Goal: Task Accomplishment & Management: Use online tool/utility

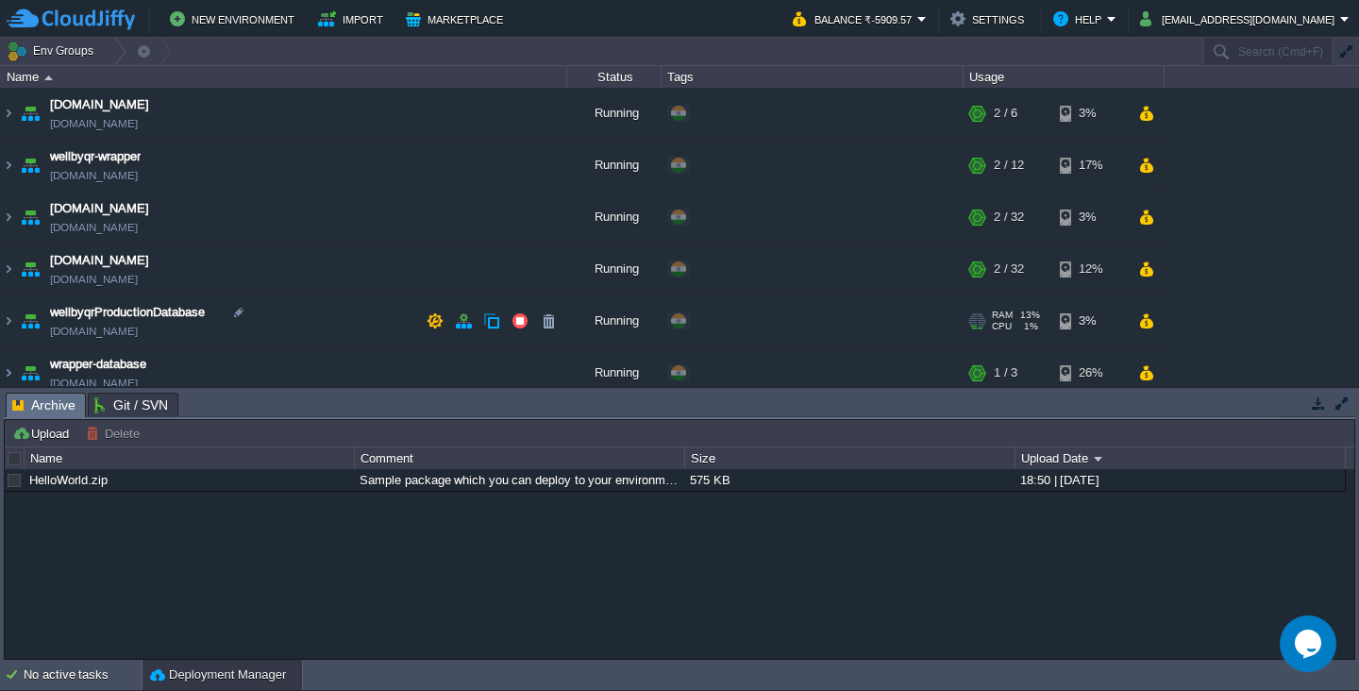
click at [306, 323] on td "wellbyqrProductionDatabase [DOMAIN_NAME]" at bounding box center [284, 321] width 566 height 52
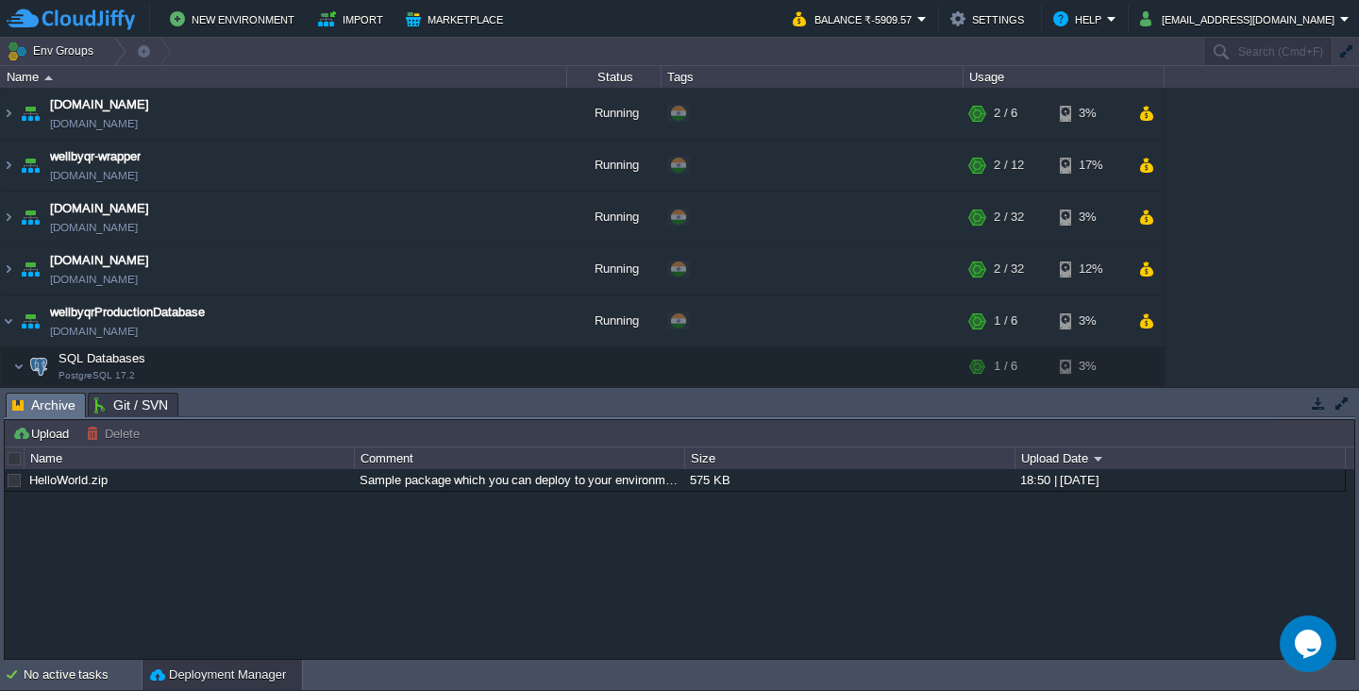
scroll to position [82, 0]
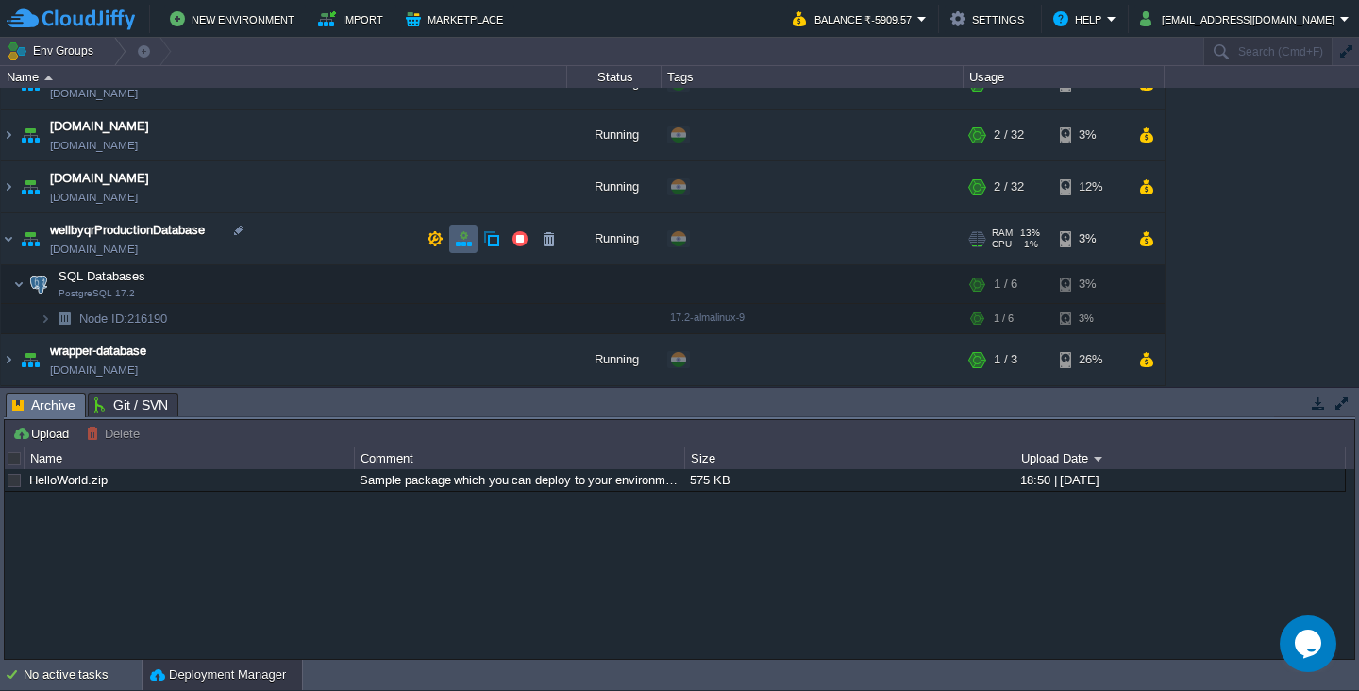
click at [460, 242] on button "button" at bounding box center [463, 238] width 17 height 17
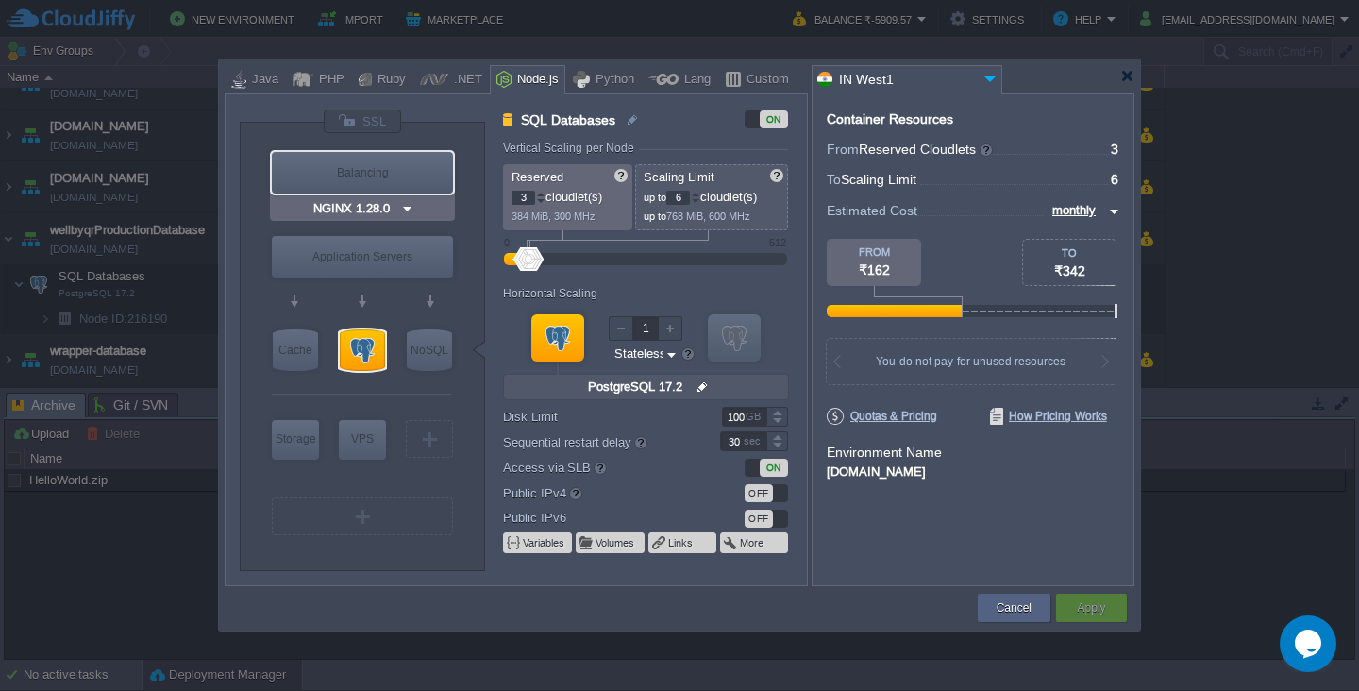
type input "Node.js 24.7.0 LTS"
click at [1024, 600] on button "Cancel" at bounding box center [1013, 607] width 35 height 19
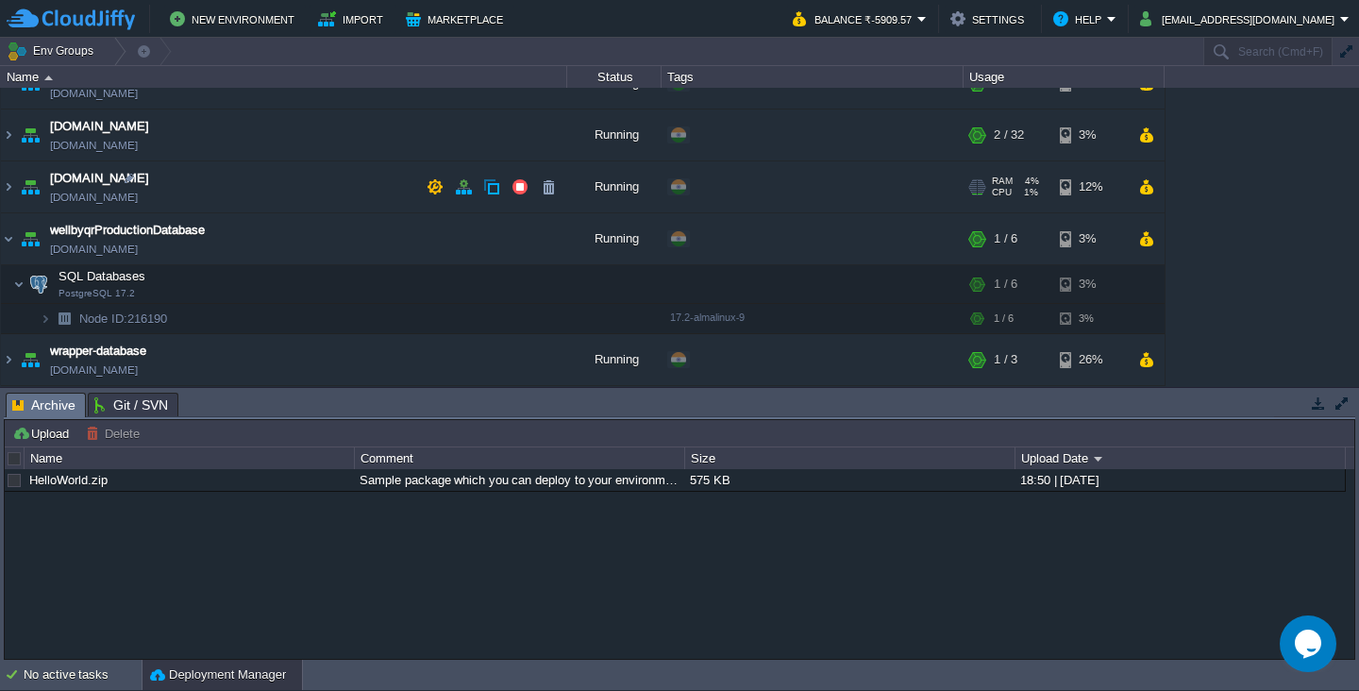
scroll to position [0, 0]
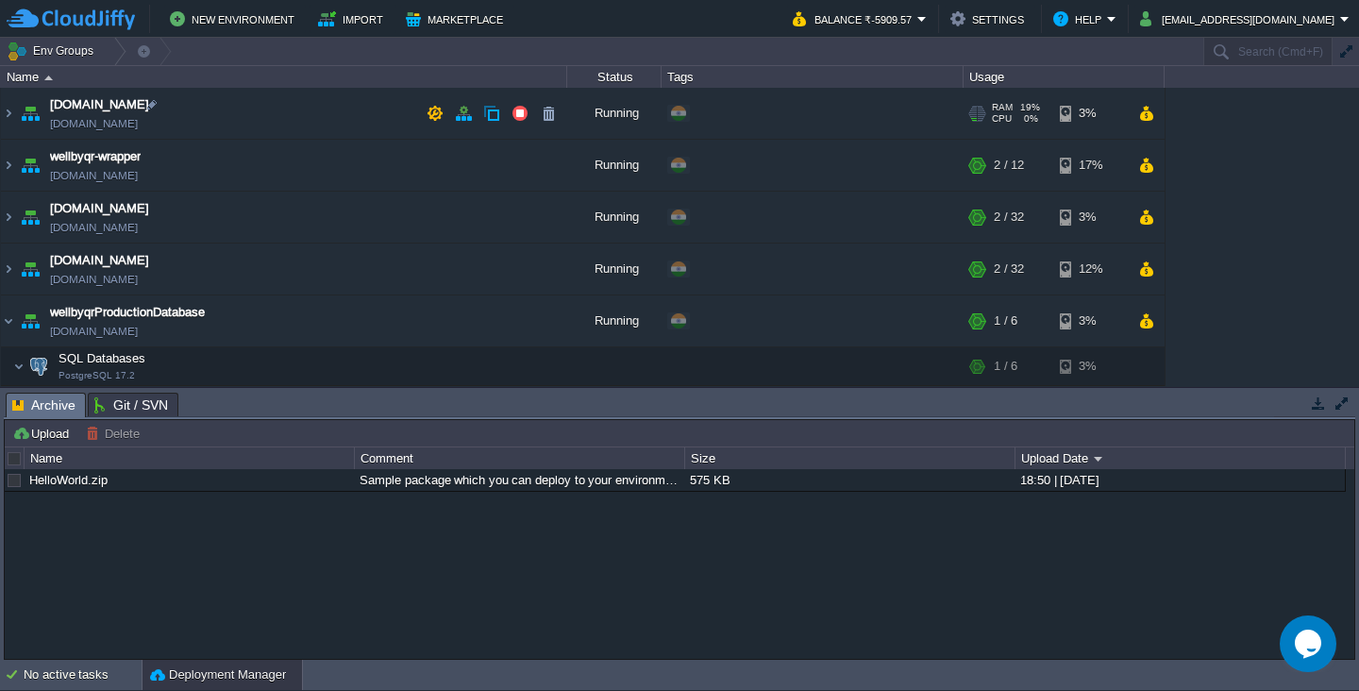
click at [222, 117] on td "[DOMAIN_NAME] [DOMAIN_NAME]" at bounding box center [284, 114] width 566 height 52
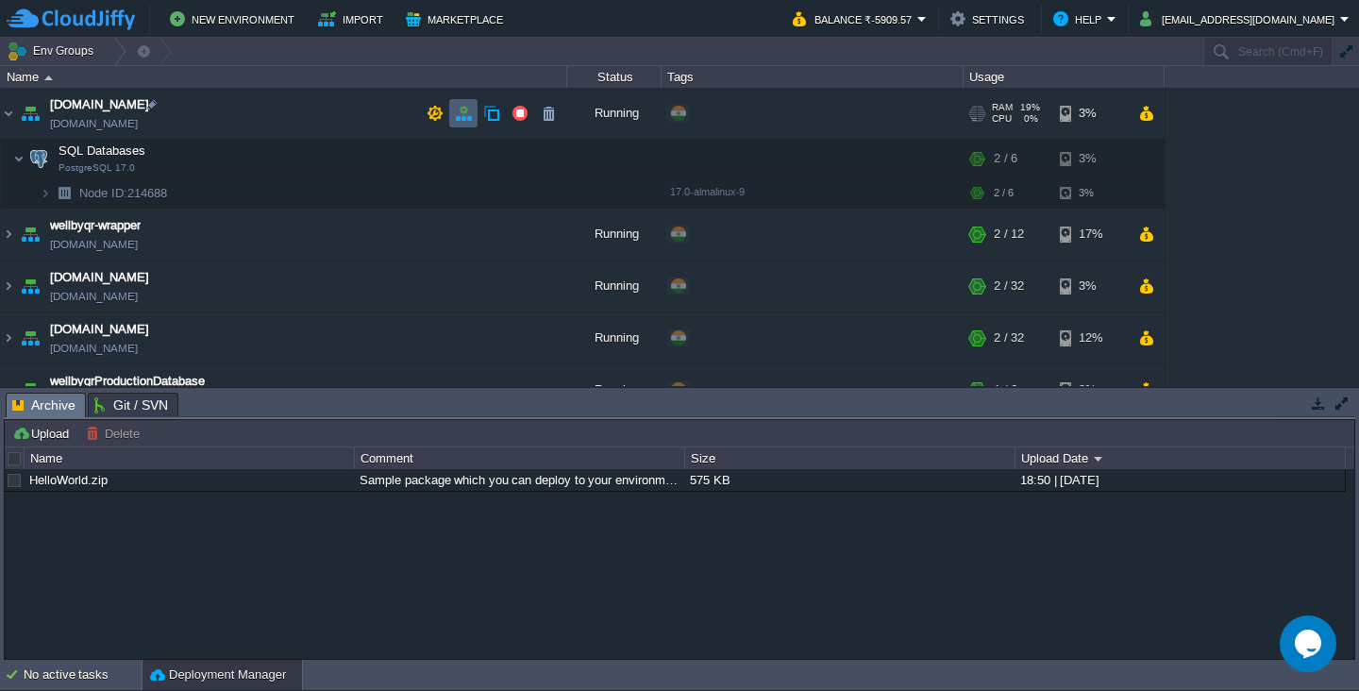
click at [463, 118] on button "button" at bounding box center [463, 113] width 17 height 17
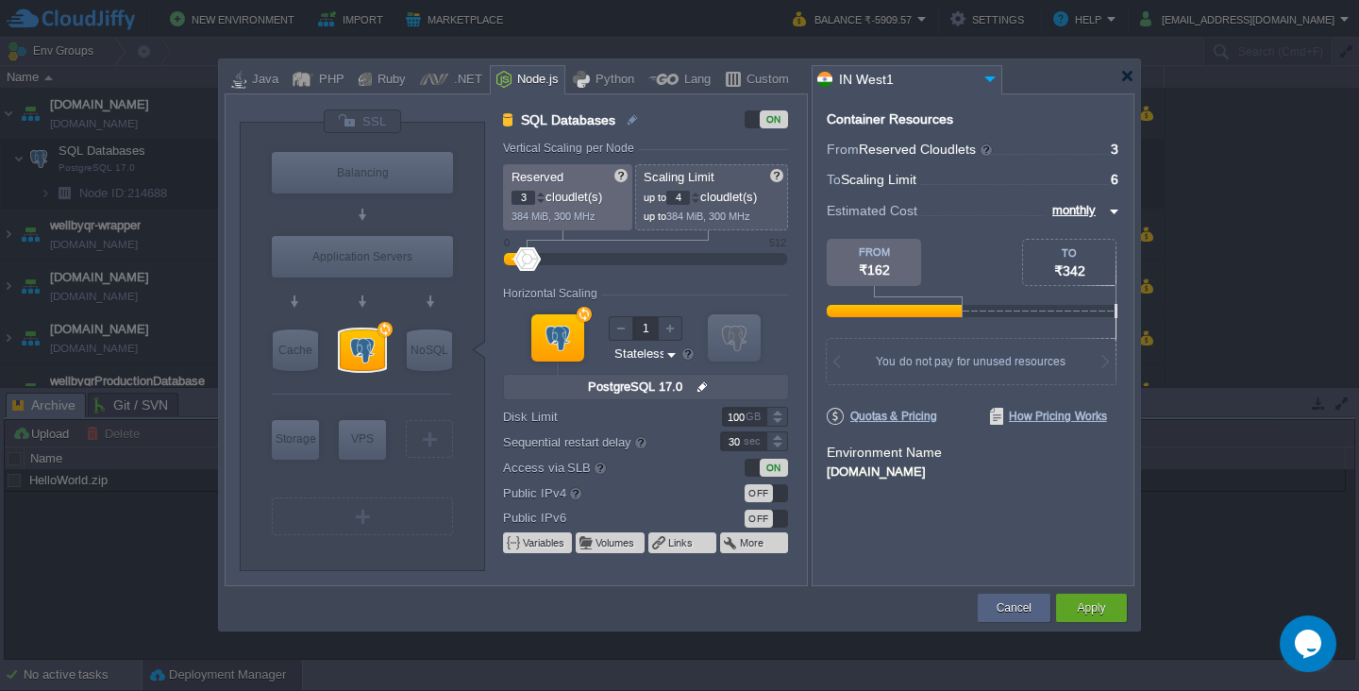
type input "3"
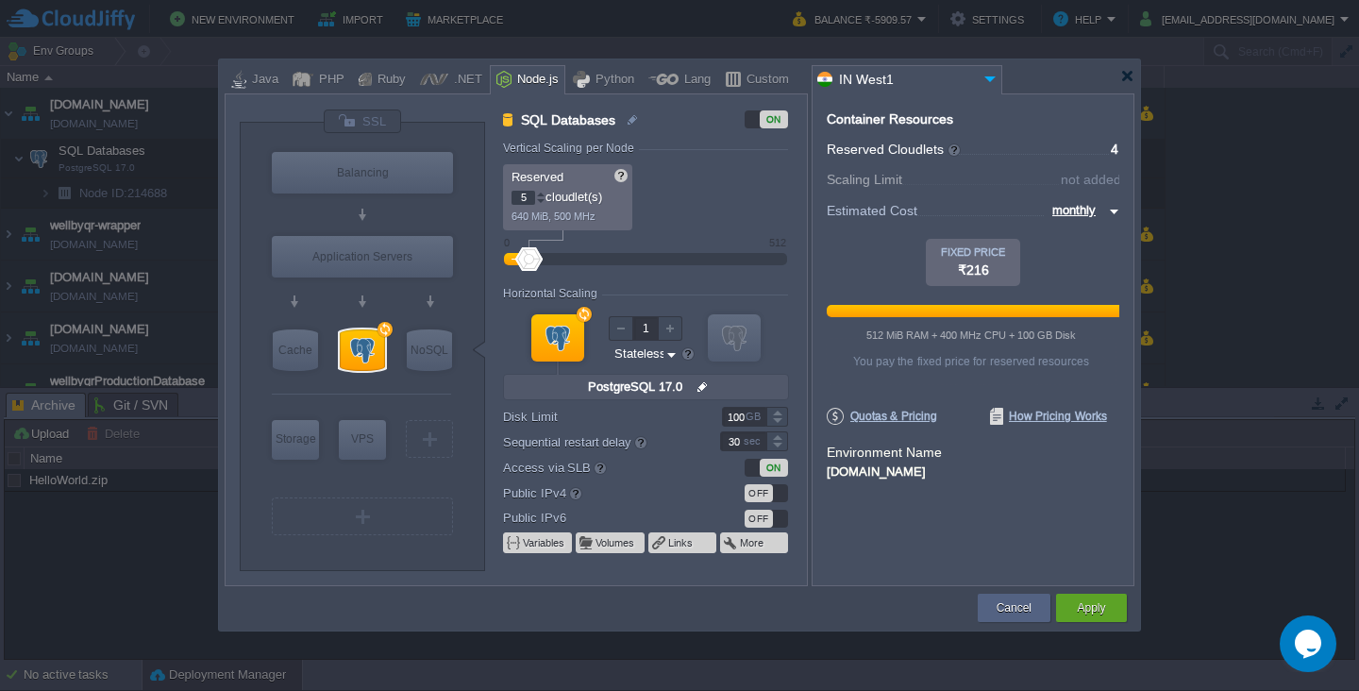
type input "6"
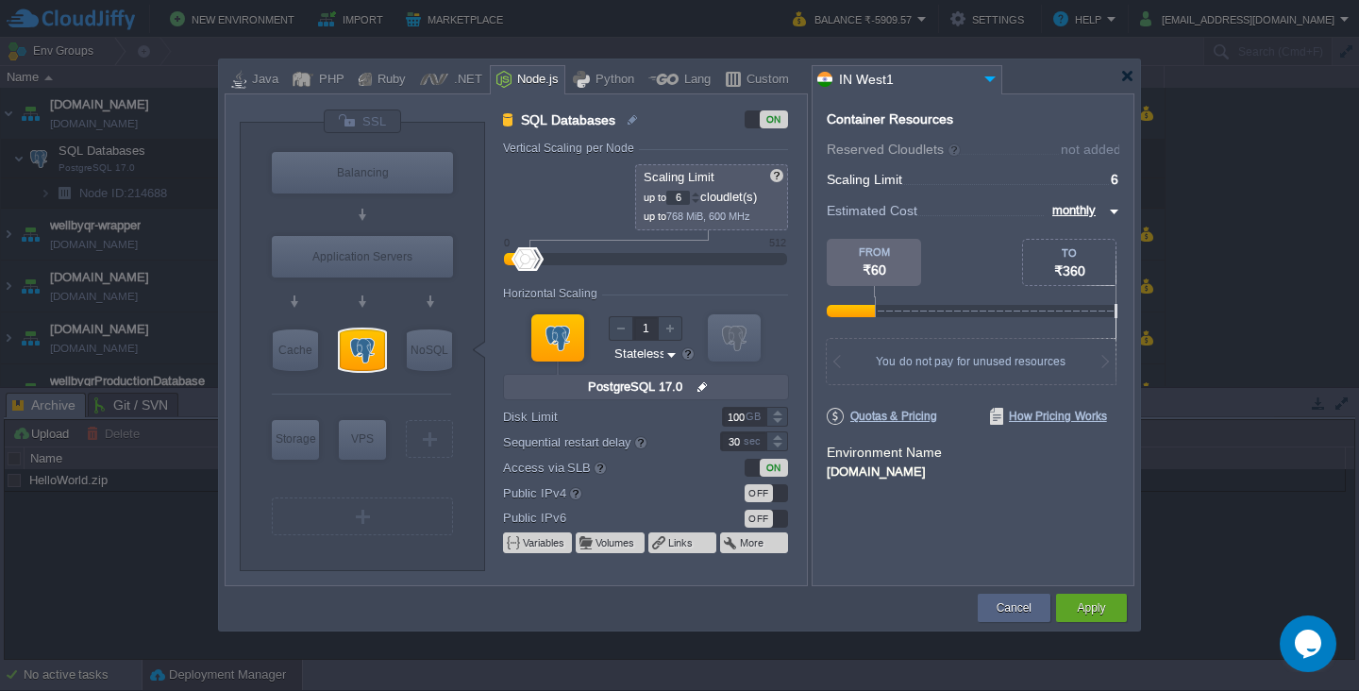
type input "2"
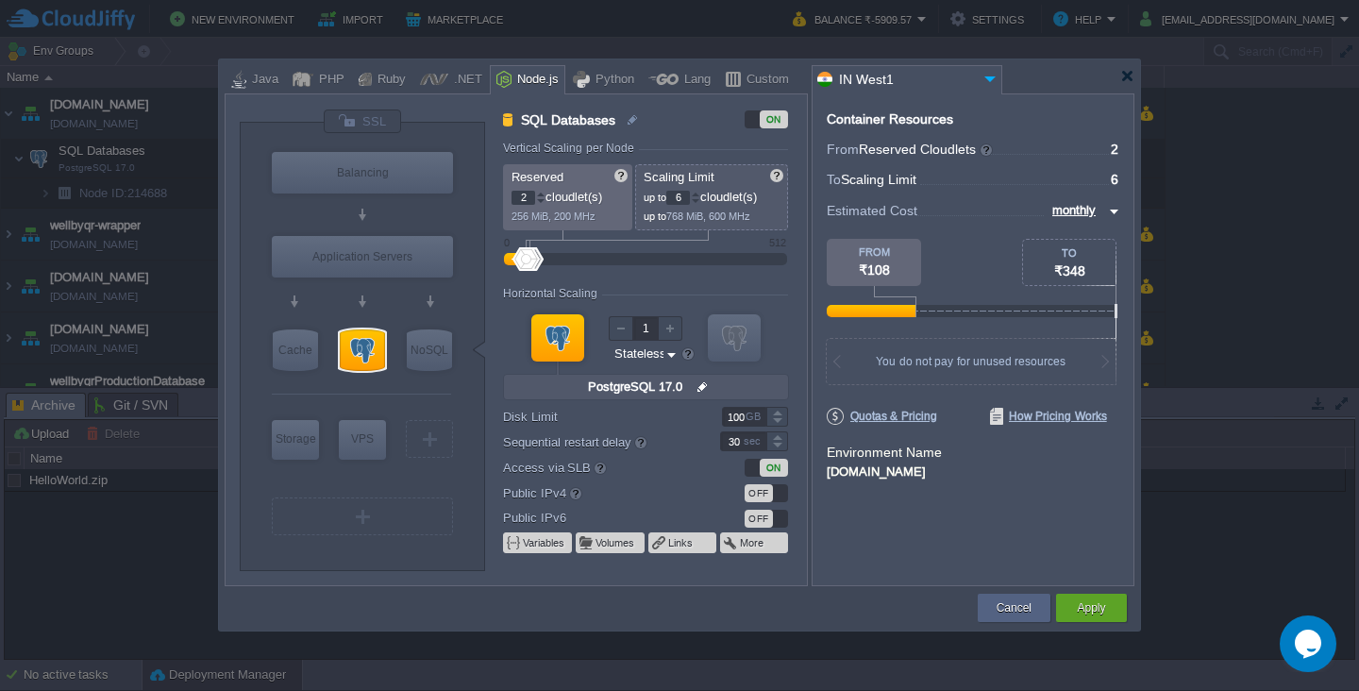
drag, startPoint x: 536, startPoint y: 265, endPoint x: 526, endPoint y: 267, distance: 9.6
click at [526, 267] on div at bounding box center [646, 259] width 242 height 21
click at [1129, 74] on div at bounding box center [1127, 76] width 14 height 14
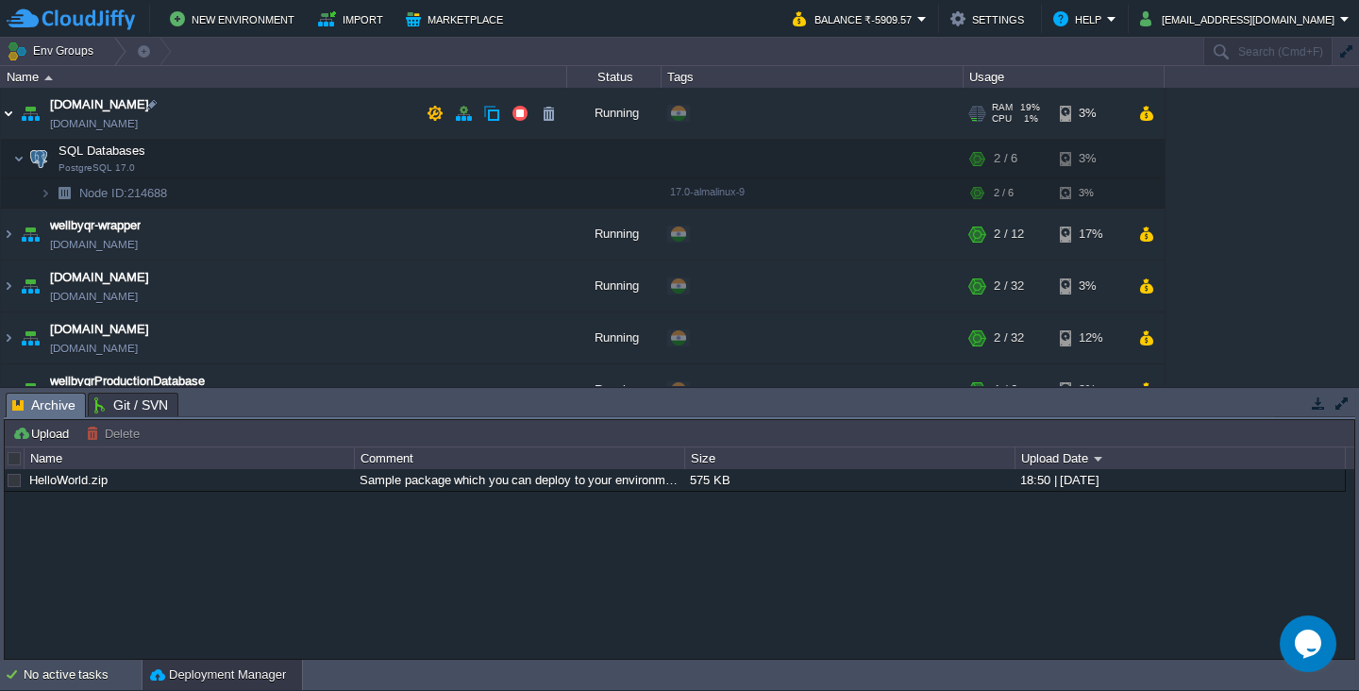
click at [12, 114] on img at bounding box center [8, 113] width 15 height 51
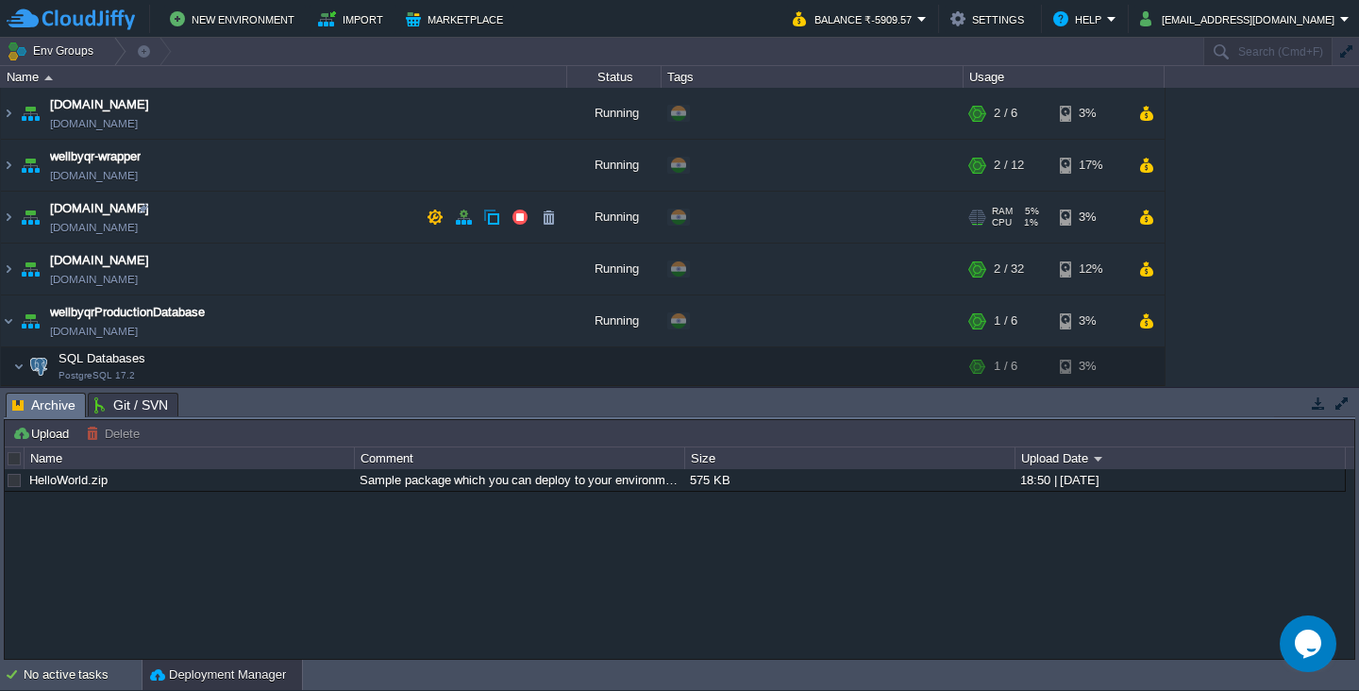
click at [211, 214] on td "[DOMAIN_NAME] [DOMAIN_NAME]" at bounding box center [284, 218] width 566 height 52
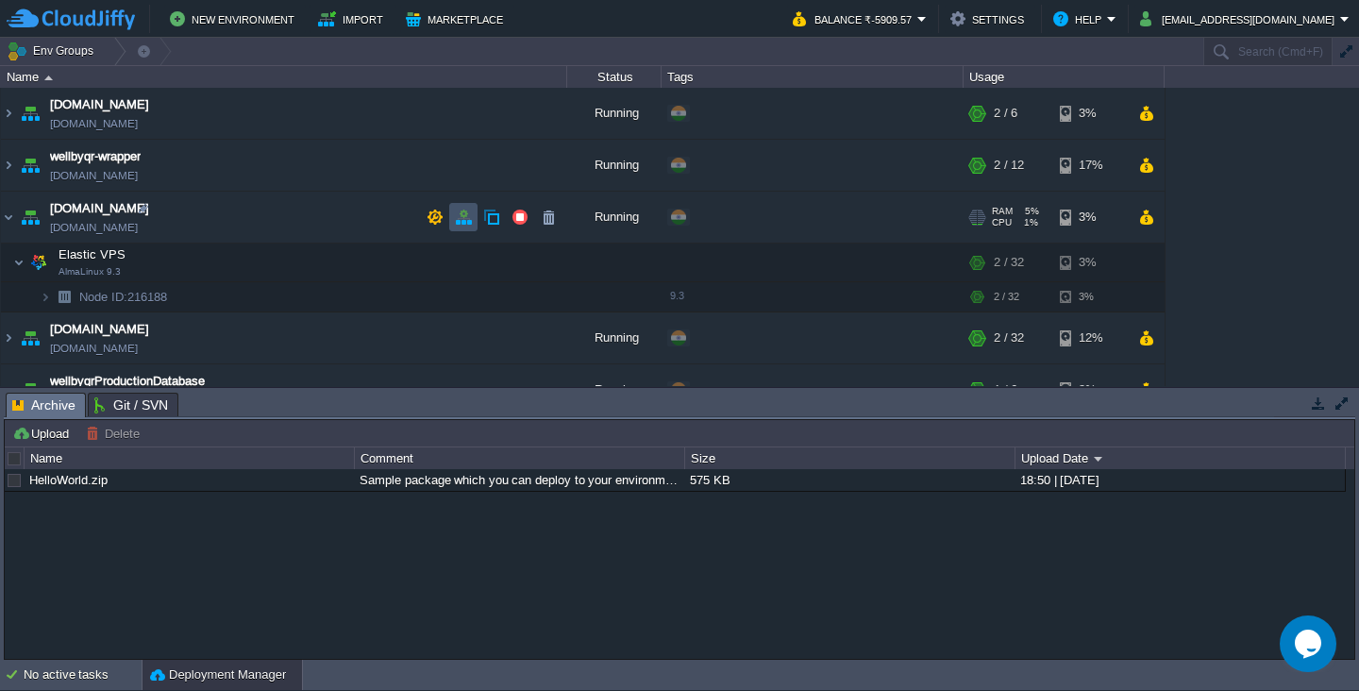
click at [458, 220] on button "button" at bounding box center [463, 217] width 17 height 17
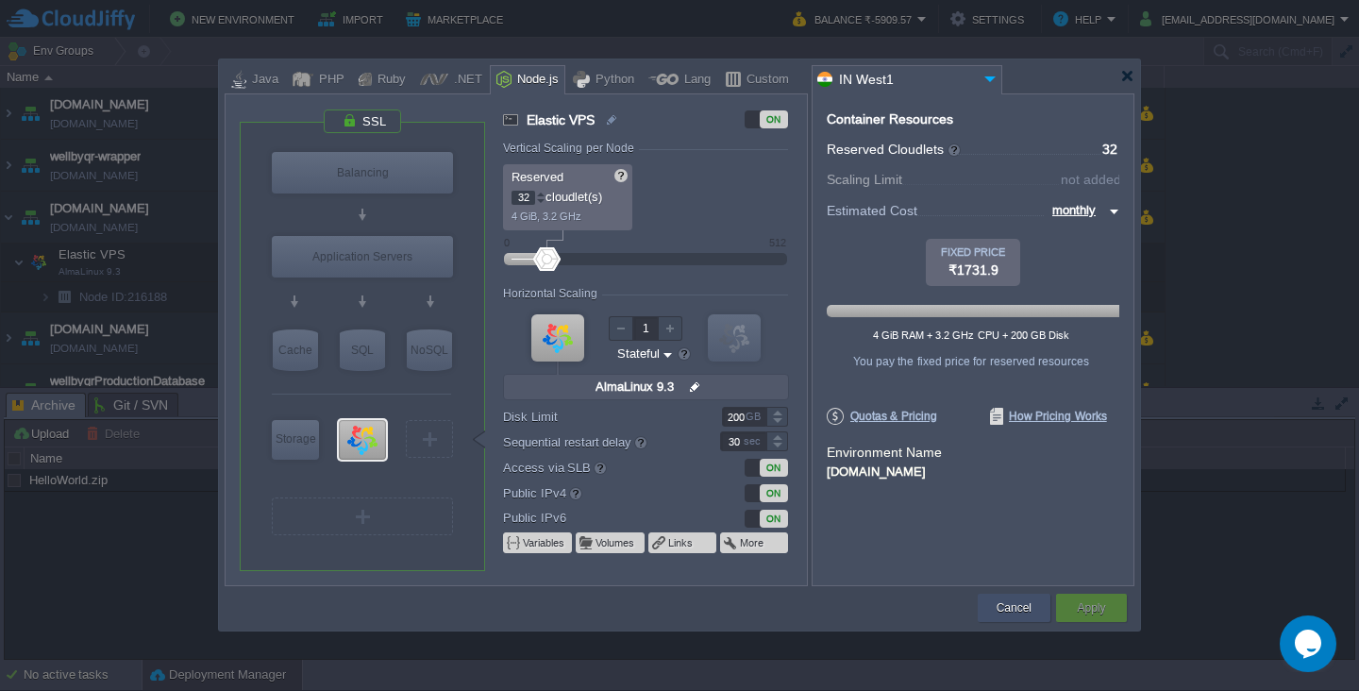
click at [1007, 606] on button "Cancel" at bounding box center [1013, 607] width 35 height 19
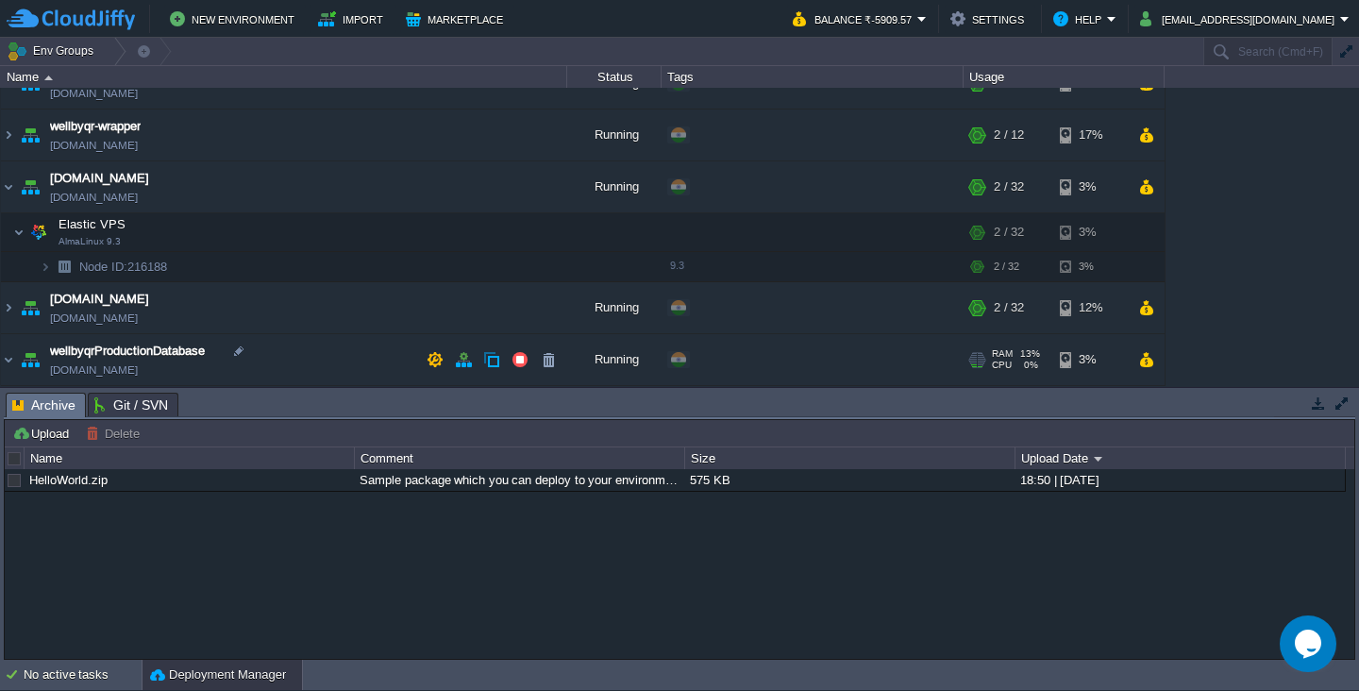
scroll to position [39, 0]
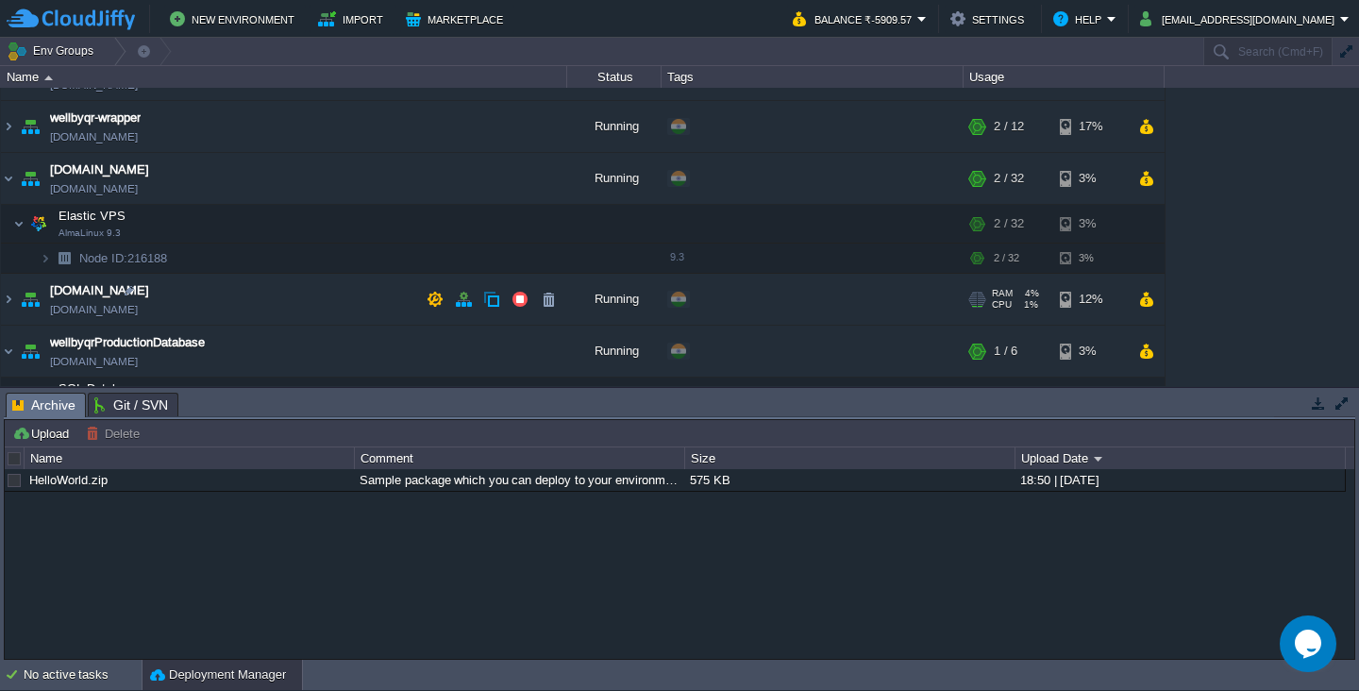
click at [233, 298] on td "[DOMAIN_NAME] [DOMAIN_NAME]" at bounding box center [284, 300] width 566 height 52
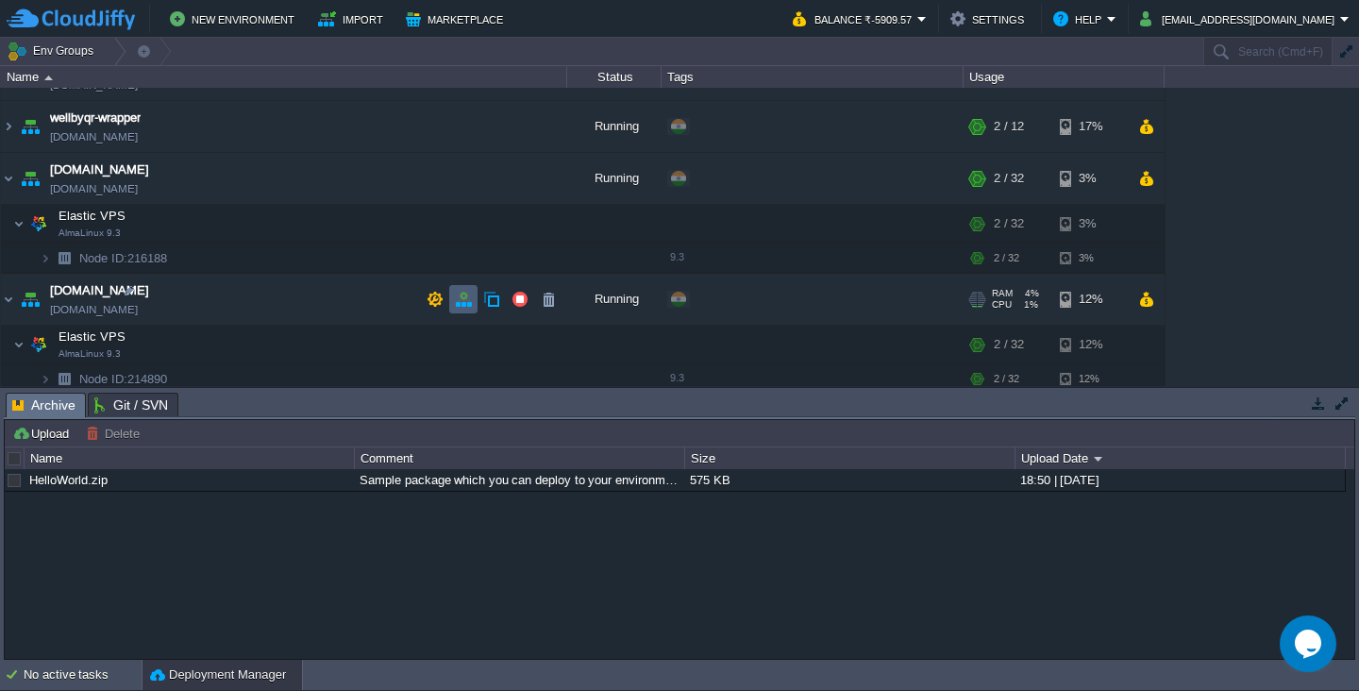
click at [459, 300] on button "button" at bounding box center [463, 299] width 17 height 17
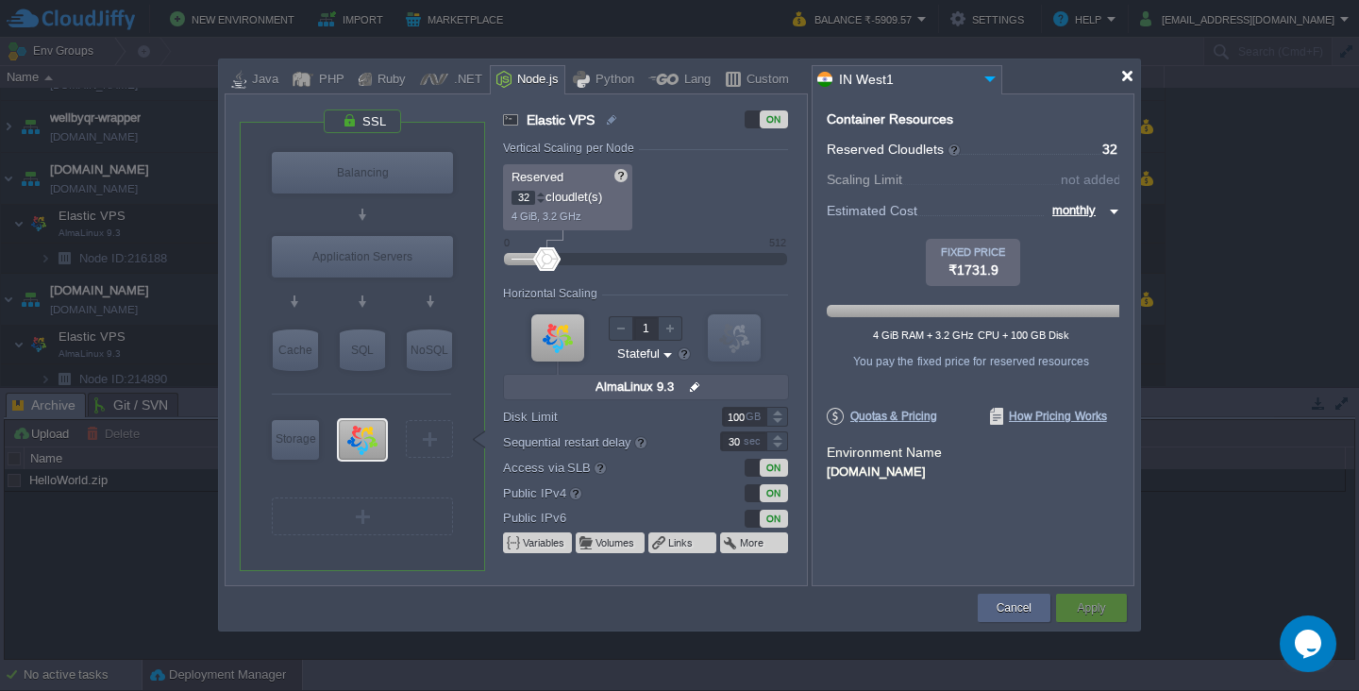
click at [1123, 72] on div at bounding box center [1127, 76] width 14 height 14
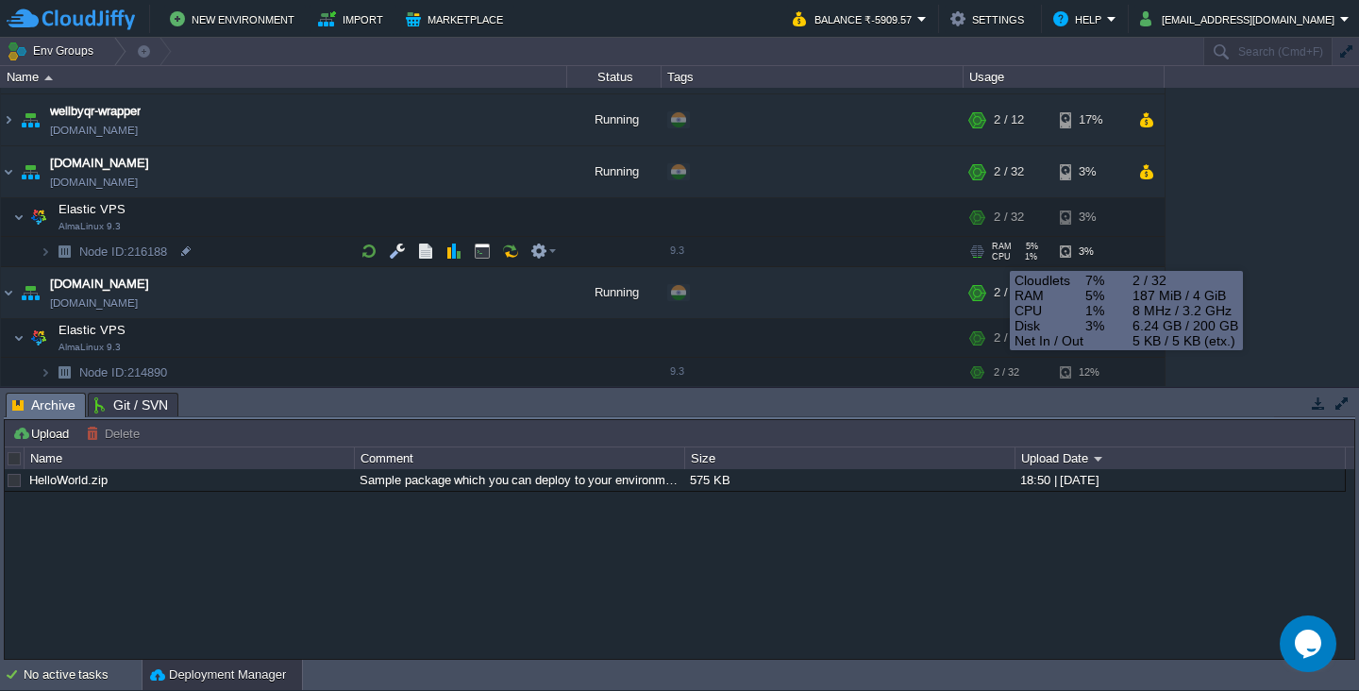
scroll to position [0, 0]
